Goal: Navigation & Orientation: Find specific page/section

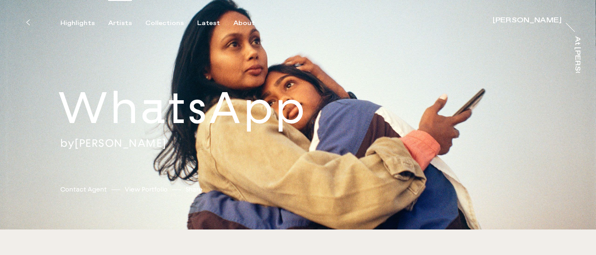
click at [117, 25] on div "Artists" at bounding box center [120, 23] width 24 height 8
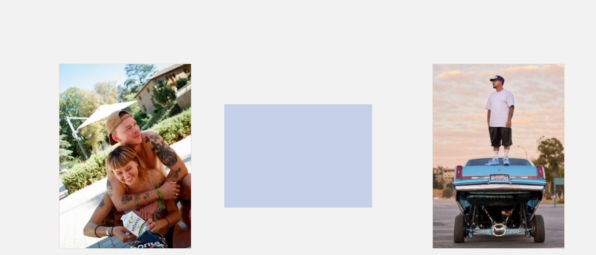
scroll to position [113, 0]
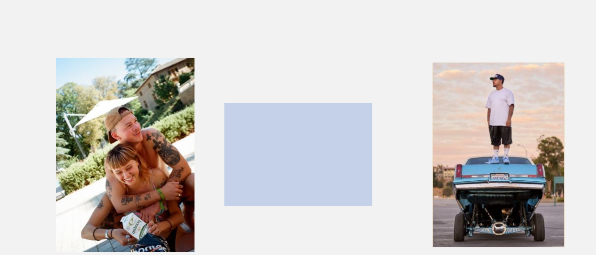
click at [150, 161] on div "button" at bounding box center [111, 165] width 187 height 279
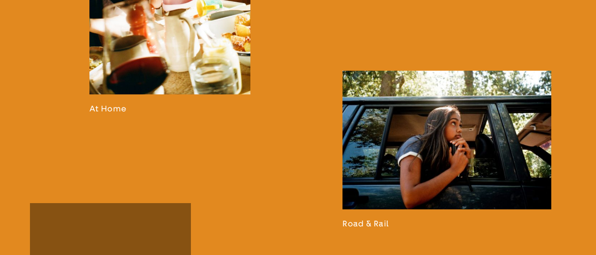
scroll to position [1019, 0]
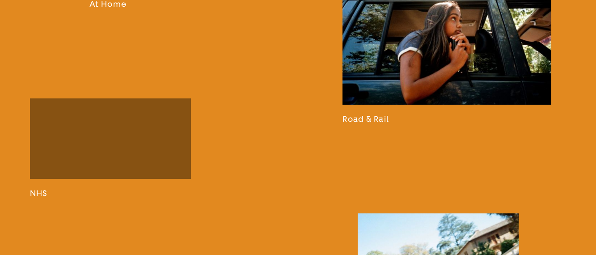
click at [396, 88] on link at bounding box center [447, 45] width 209 height 158
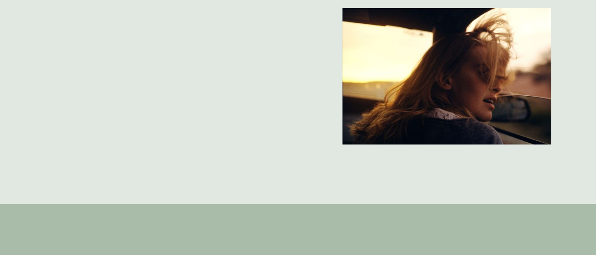
scroll to position [3543, 0]
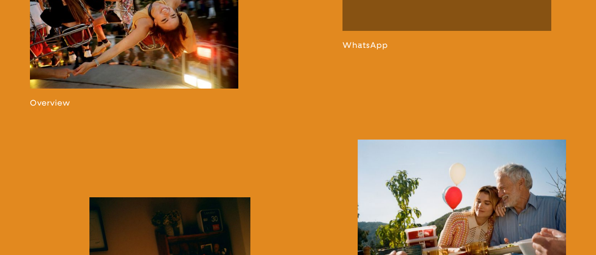
scroll to position [602, 0]
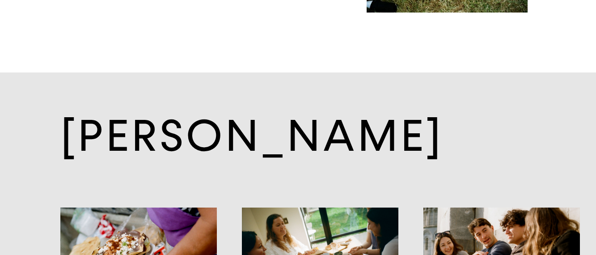
scroll to position [5037, 0]
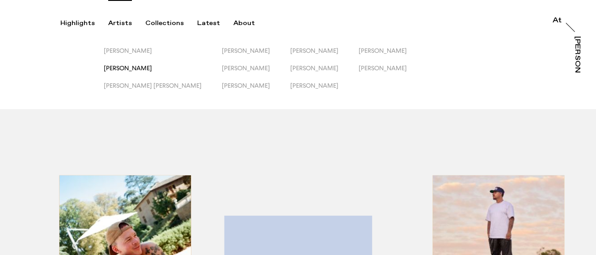
click at [119, 67] on span "[PERSON_NAME]" at bounding box center [128, 67] width 48 height 7
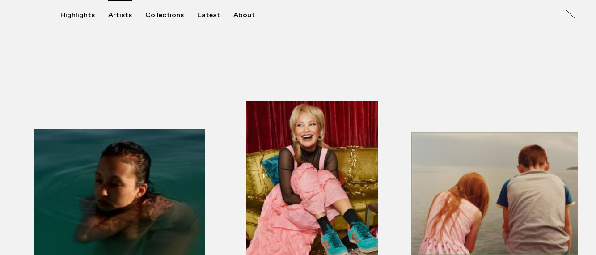
scroll to position [369, 0]
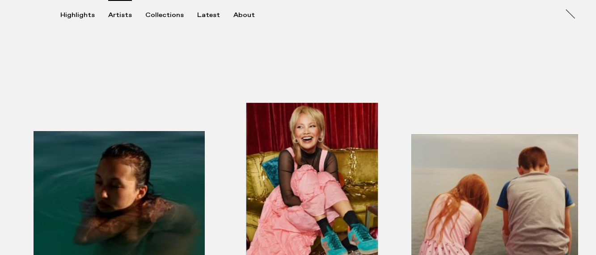
click at [152, 185] on div "button" at bounding box center [111, 206] width 187 height 279
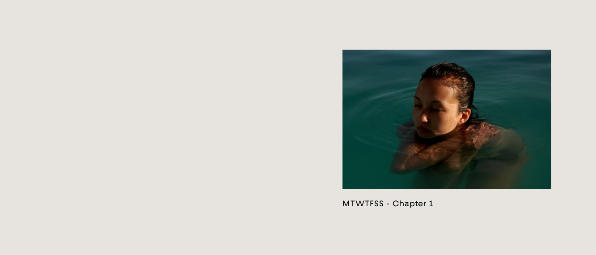
scroll to position [1756, 0]
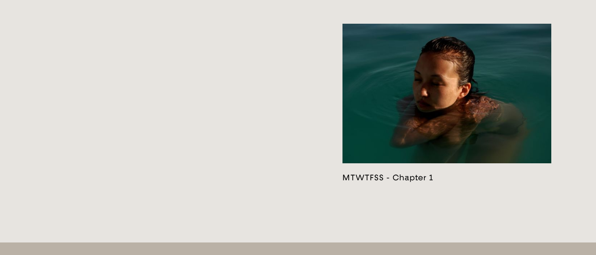
click at [407, 119] on link at bounding box center [447, 103] width 209 height 159
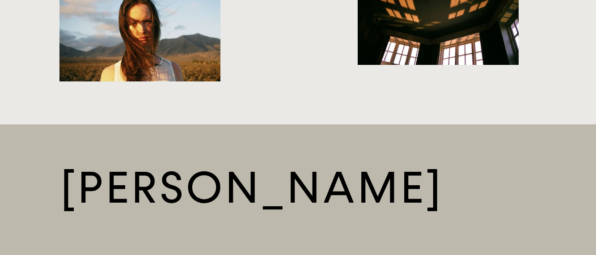
scroll to position [1832, 0]
